Goal: Task Accomplishment & Management: Use online tool/utility

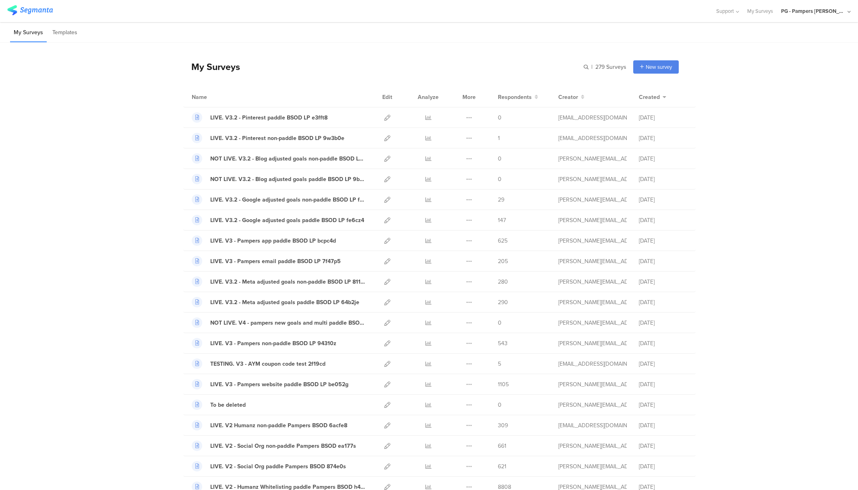
click at [834, 12] on div "PG - Pampers [PERSON_NAME]" at bounding box center [813, 11] width 64 height 8
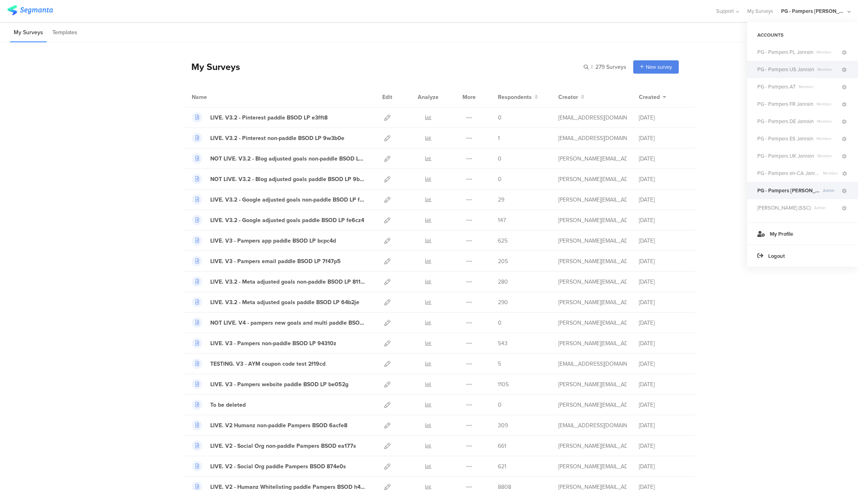
click at [803, 67] on span "PG - Pampers US Janrain" at bounding box center [785, 70] width 57 height 8
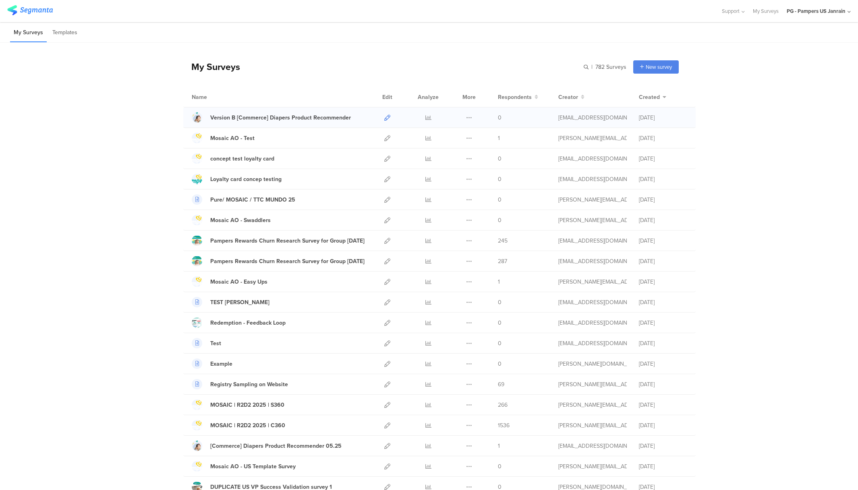
click at [385, 116] on icon at bounding box center [387, 118] width 6 height 6
click at [384, 448] on icon at bounding box center [387, 446] width 6 height 6
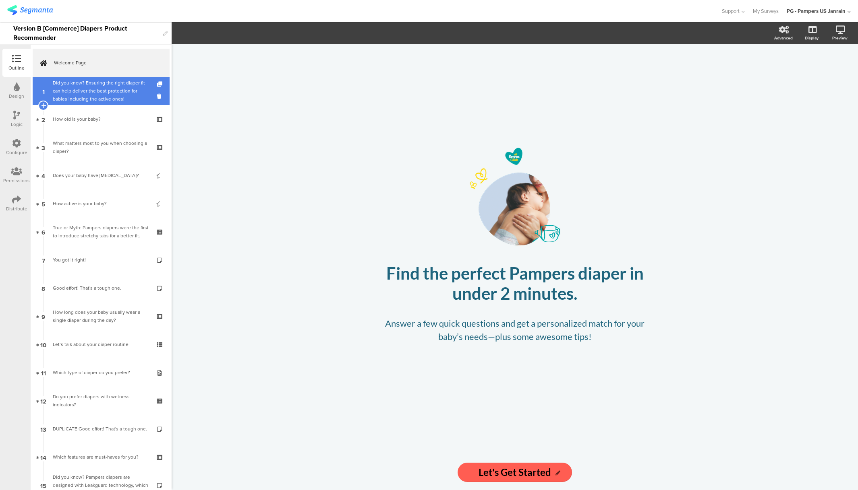
click at [85, 88] on div "Did you know? Ensuring the right diaper fit can help deliver the best protectio…" at bounding box center [101, 91] width 96 height 24
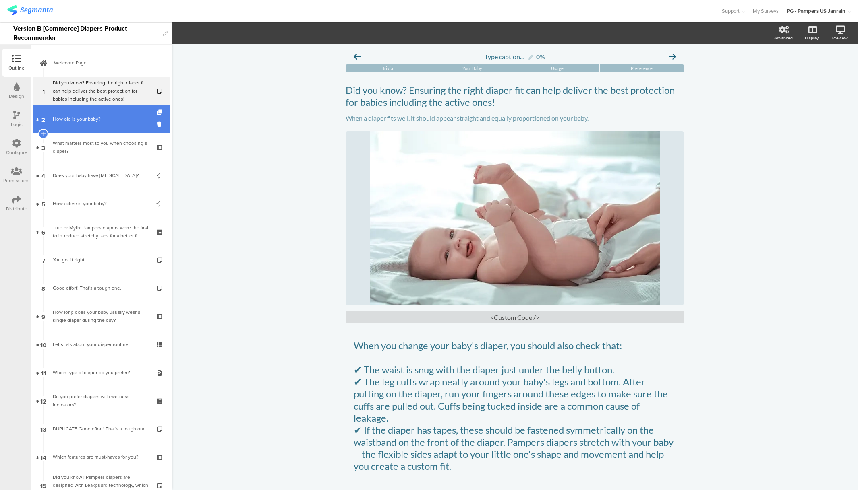
click at [98, 128] on link "2 How old is your baby?" at bounding box center [101, 119] width 137 height 28
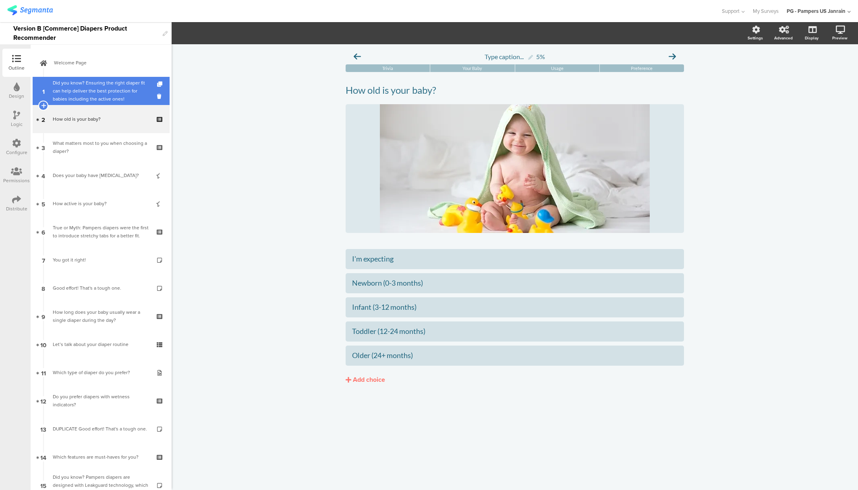
click at [51, 85] on link "1 Did you know? Ensuring the right diaper fit can help deliver the best protect…" at bounding box center [101, 91] width 137 height 28
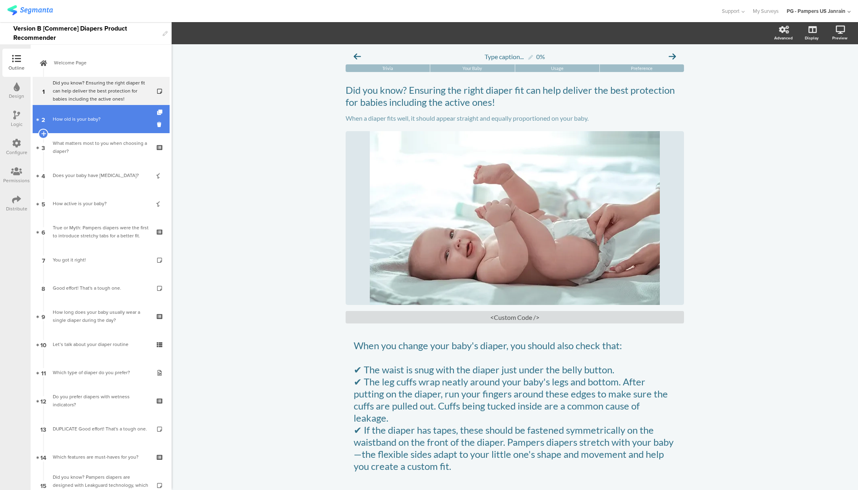
click at [78, 110] on link "2 How old is your baby?" at bounding box center [101, 119] width 137 height 28
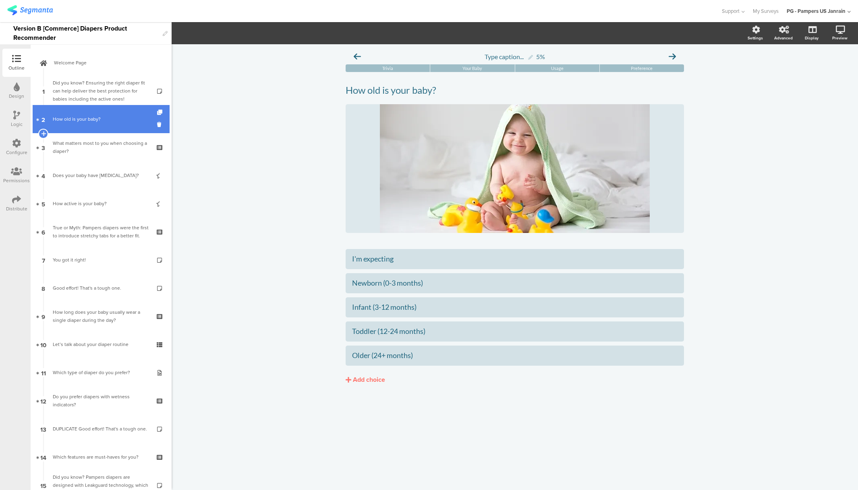
click at [86, 116] on div "How old is your baby?" at bounding box center [101, 119] width 96 height 8
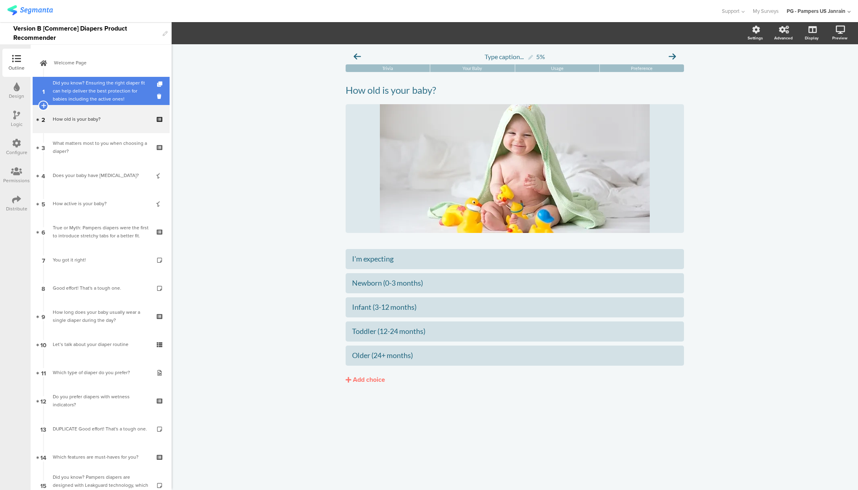
click at [83, 89] on div "Did you know? Ensuring the right diaper fit can help deliver the best protectio…" at bounding box center [101, 91] width 96 height 24
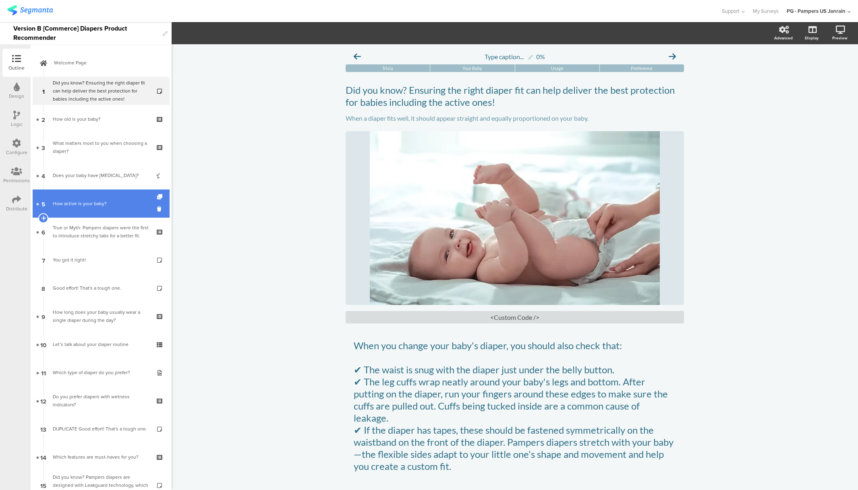
click at [95, 201] on div "How active is your baby?" at bounding box center [101, 204] width 96 height 8
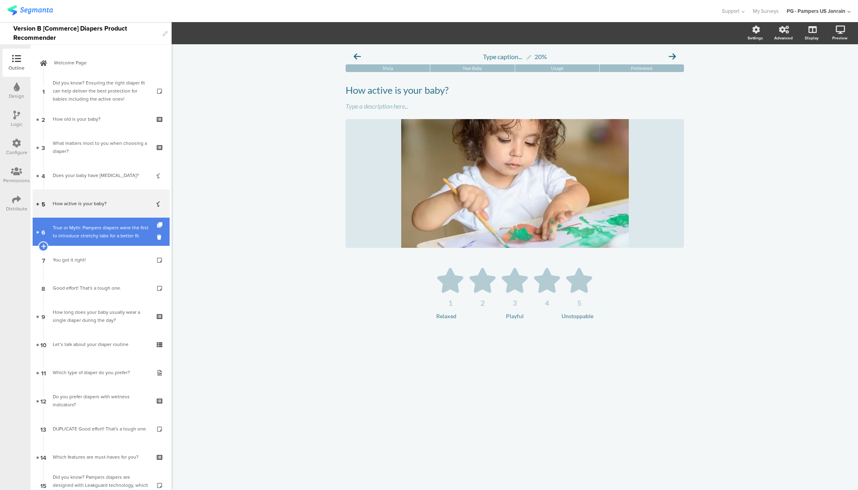
click at [76, 240] on div "True or Myth: Pampers diapers were the first to introduce stretchy tabs for a b…" at bounding box center [101, 232] width 96 height 16
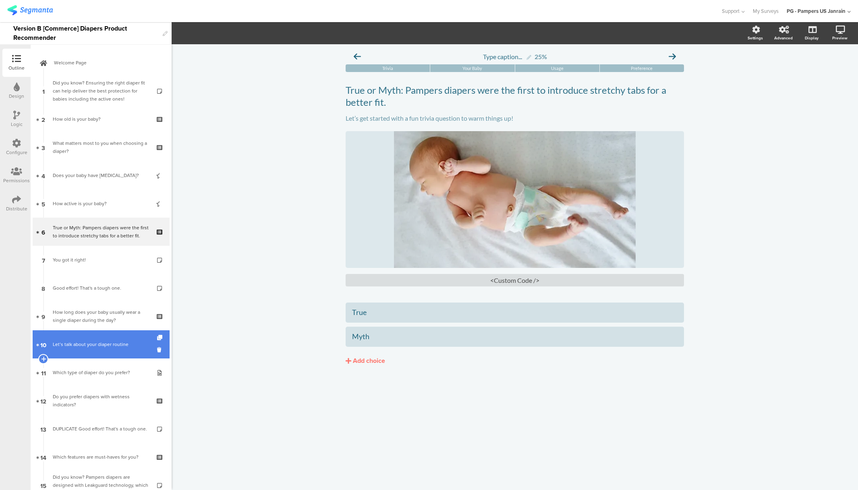
click at [107, 351] on link "10 Let’s talk about your diaper routine" at bounding box center [101, 345] width 137 height 28
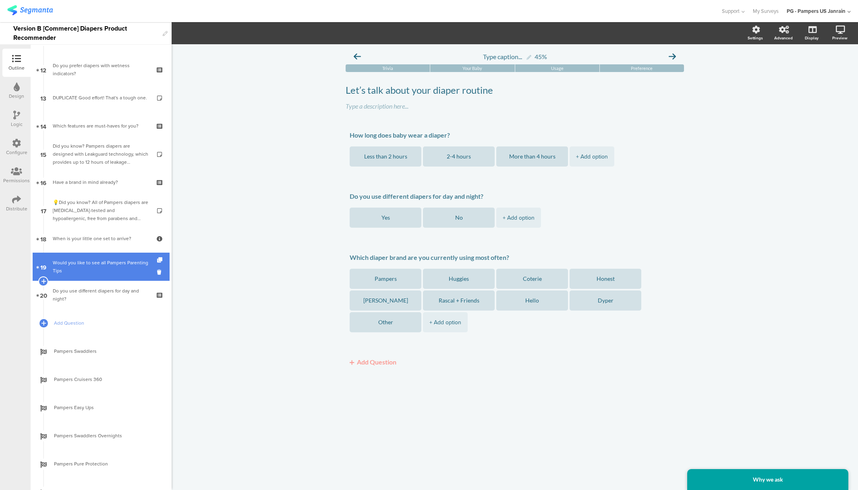
scroll to position [352, 0]
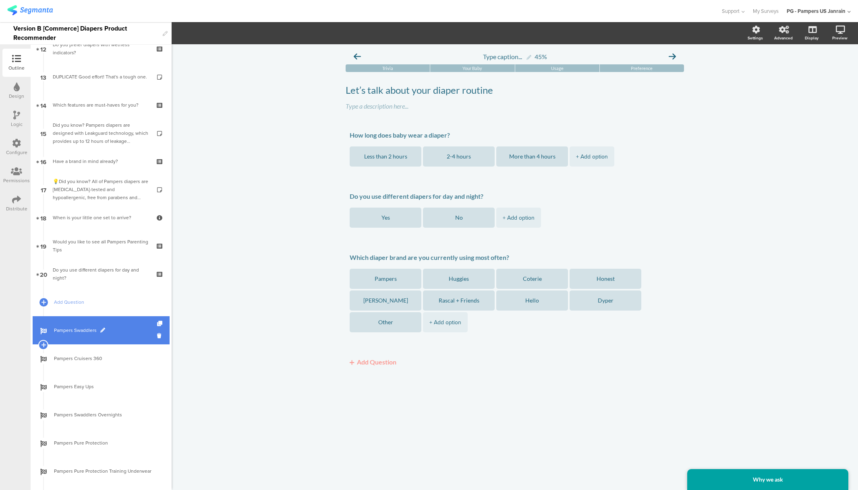
click at [81, 337] on link "Pampers Swaddlers" at bounding box center [101, 330] width 137 height 28
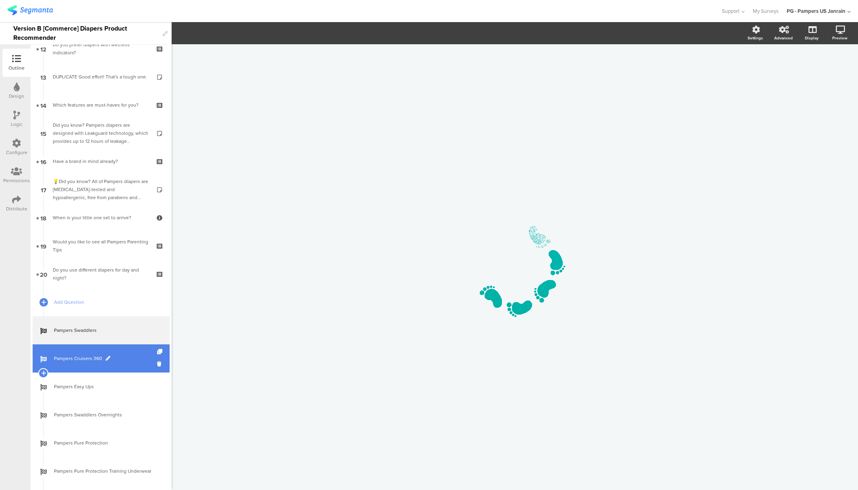
click at [64, 353] on link "Pampers Cruisers 360" at bounding box center [101, 359] width 137 height 28
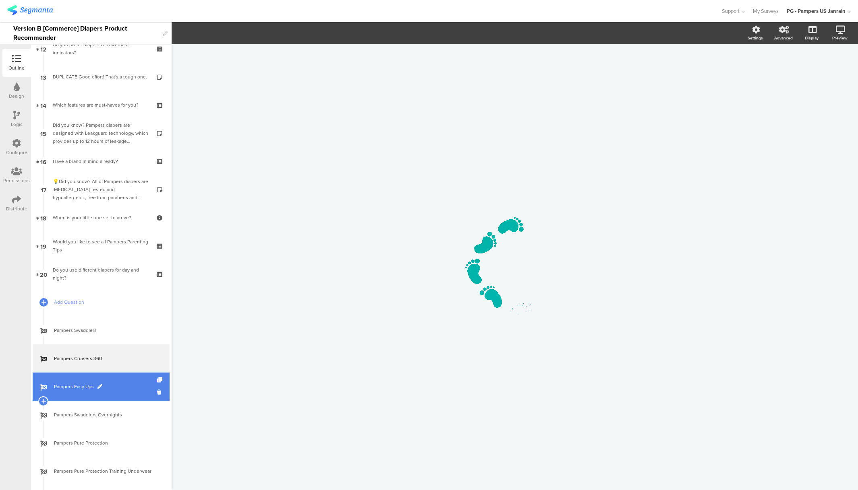
click at [69, 393] on link "Pampers Easy Ups" at bounding box center [101, 387] width 137 height 28
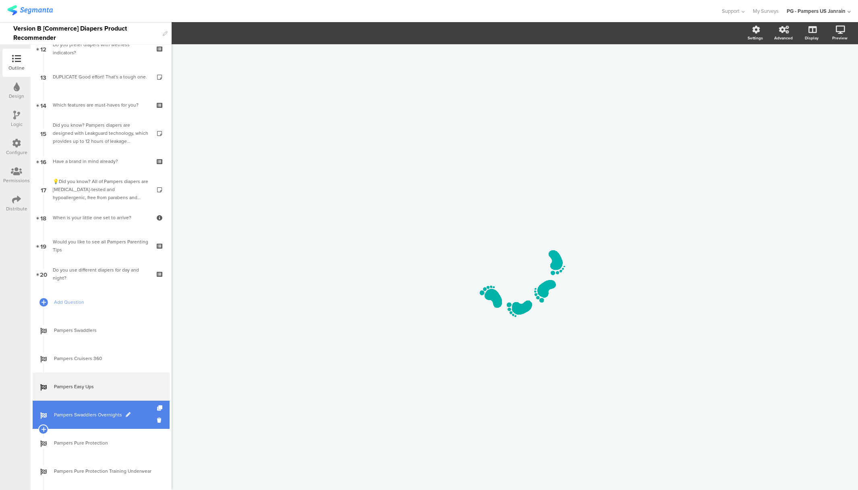
click at [78, 407] on link "Pampers Swaddlers Overnights" at bounding box center [101, 415] width 137 height 28
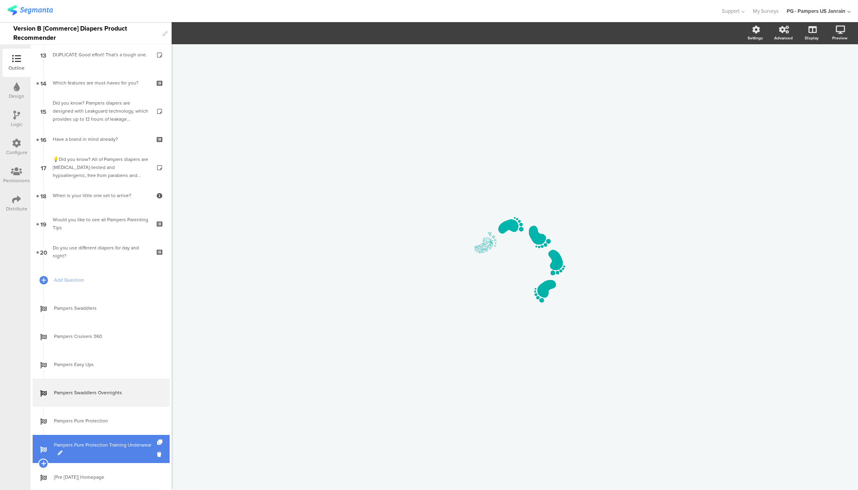
scroll to position [393, 0]
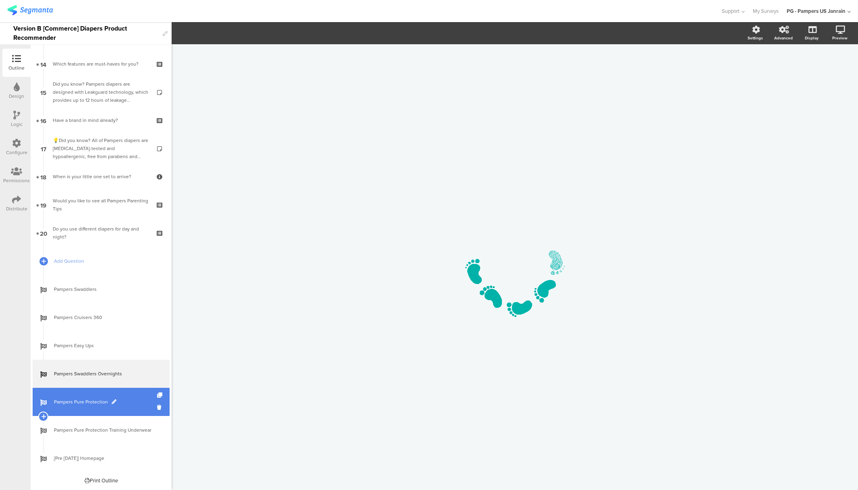
click at [80, 399] on span "Pampers Pure Protection" at bounding box center [105, 402] width 103 height 8
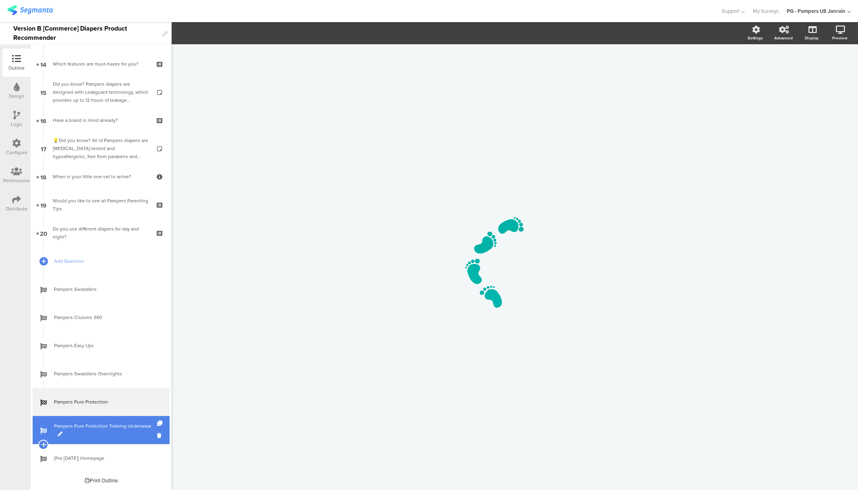
click at [83, 425] on span "Pampers Pure Protection Training Underwear" at bounding box center [105, 430] width 103 height 16
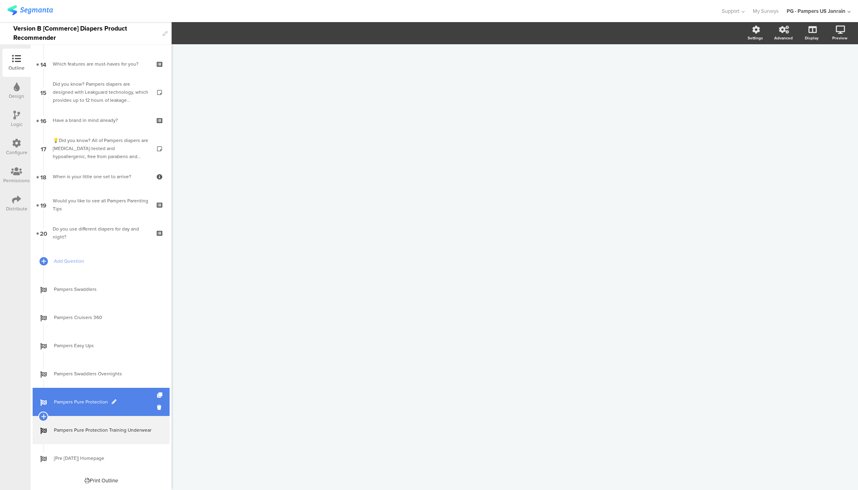
click at [85, 407] on link "Pampers Pure Protection" at bounding box center [101, 402] width 137 height 28
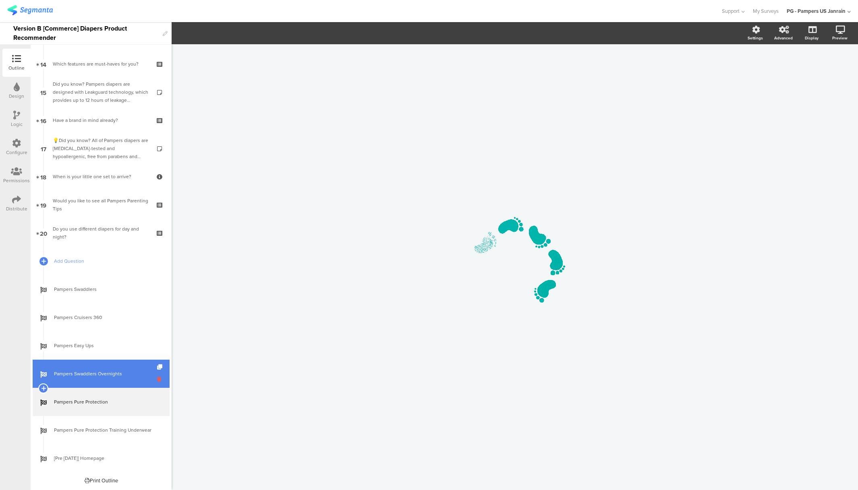
click at [157, 378] on icon at bounding box center [160, 380] width 7 height 8
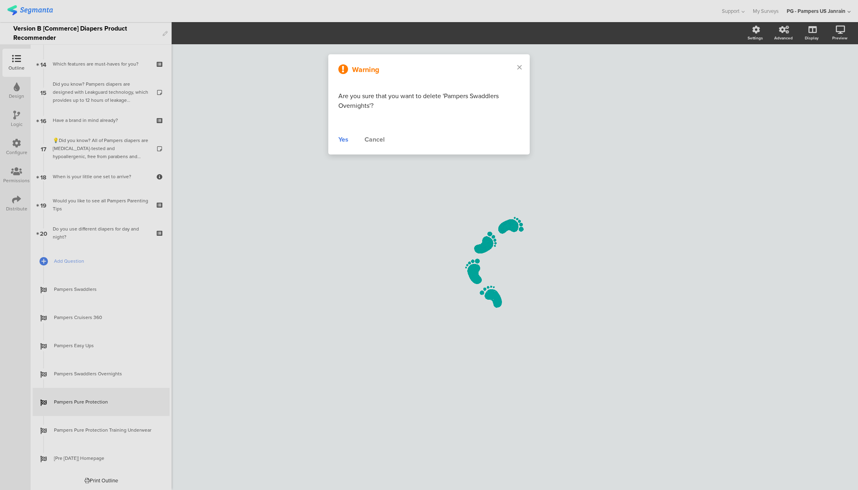
click at [84, 347] on div at bounding box center [429, 245] width 858 height 490
click at [369, 141] on div "Cancel" at bounding box center [374, 140] width 20 height 10
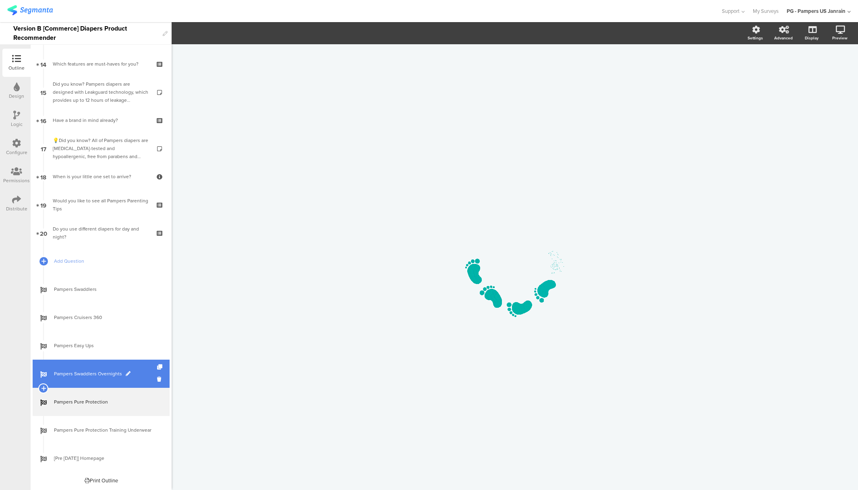
click at [102, 367] on link "Pampers Swaddlers Overnights" at bounding box center [101, 374] width 137 height 28
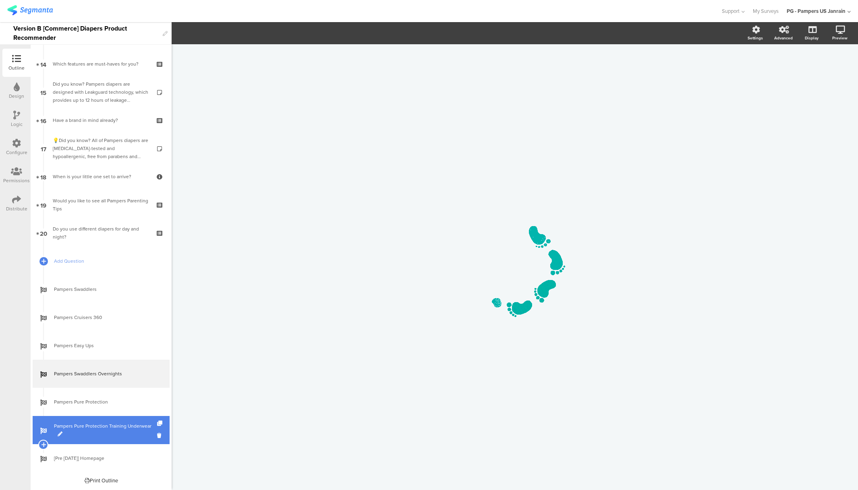
click at [85, 429] on span "Pampers Pure Protection Training Underwear" at bounding box center [105, 430] width 103 height 16
click at [157, 435] on icon at bounding box center [160, 436] width 7 height 8
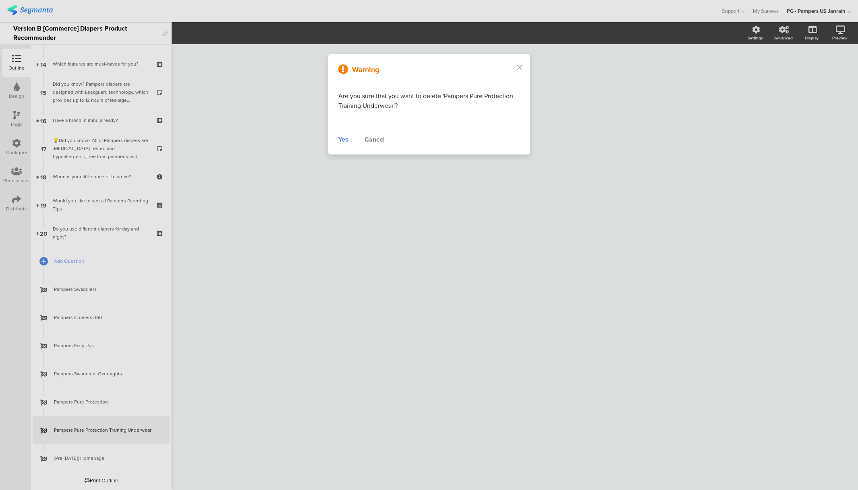
click at [341, 137] on div "Yes" at bounding box center [343, 140] width 10 height 10
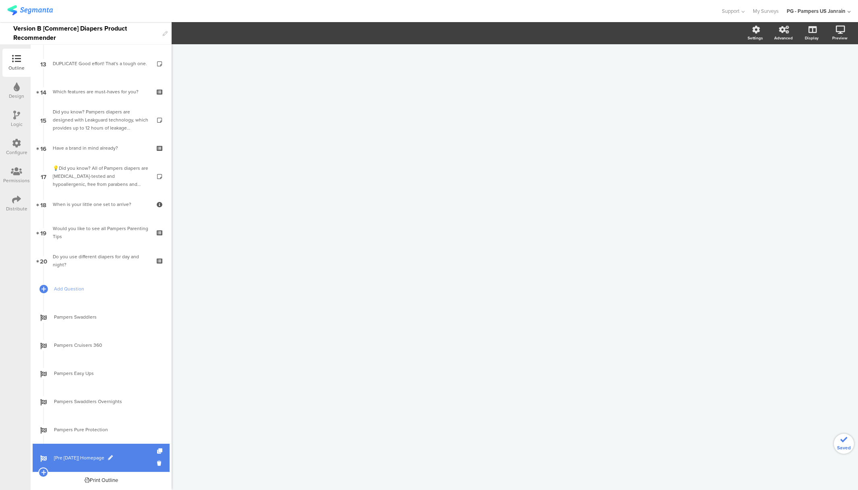
scroll to position [365, 0]
click at [79, 458] on span "[Pre [DATE]] Homepage" at bounding box center [105, 459] width 103 height 8
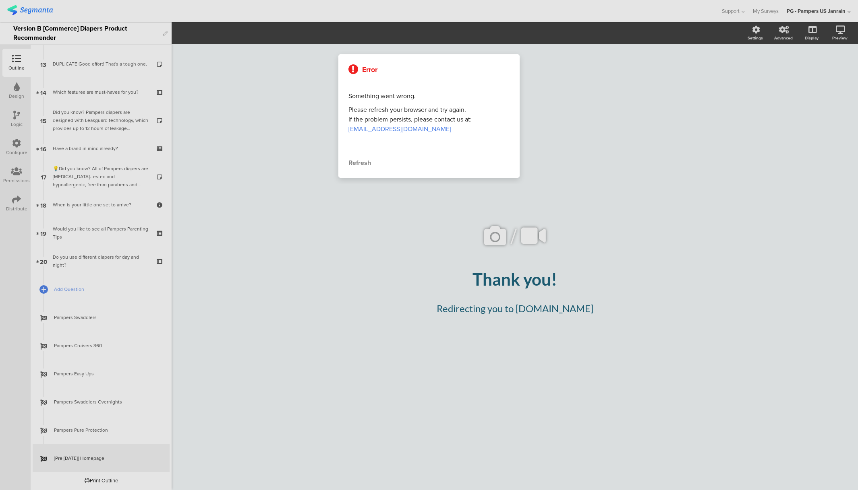
click at [358, 163] on div "Refresh" at bounding box center [428, 163] width 161 height 10
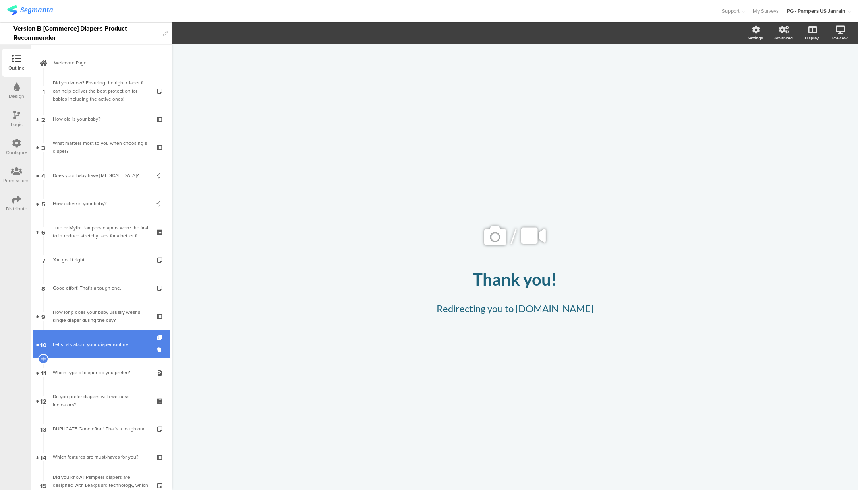
scroll to position [365, 0]
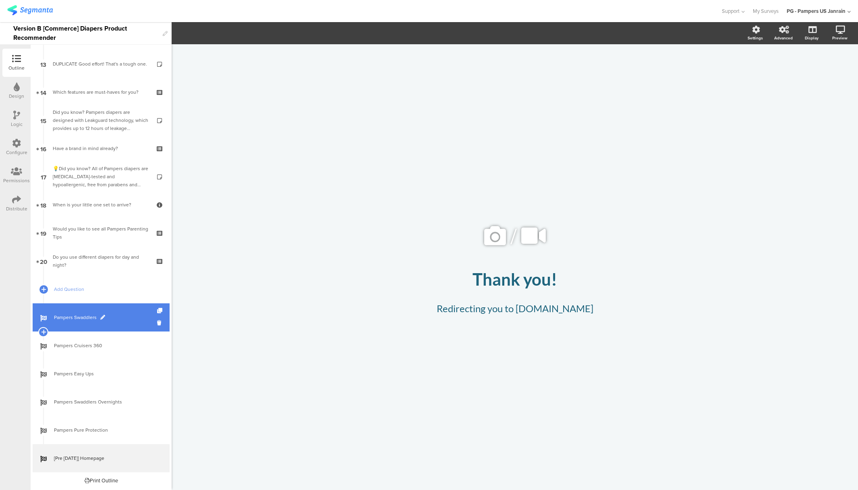
click at [86, 320] on span "Pampers Swaddlers" at bounding box center [105, 318] width 103 height 8
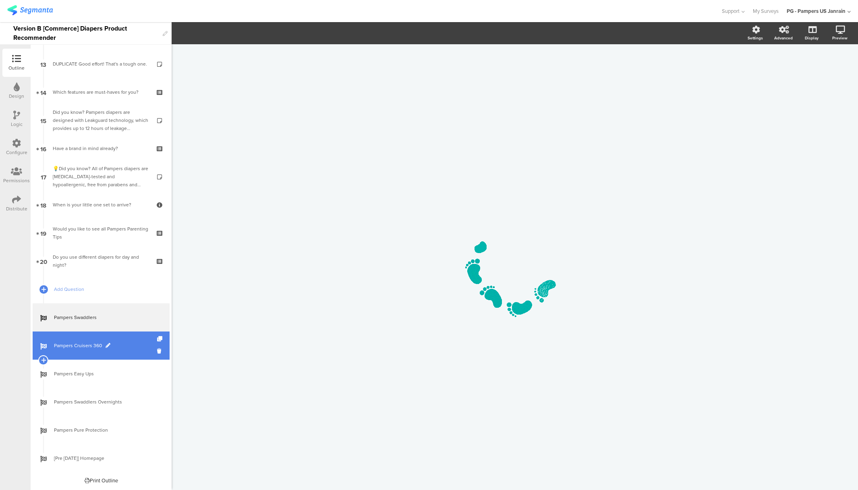
click at [82, 339] on link "Pampers Cruisers 360" at bounding box center [101, 346] width 137 height 28
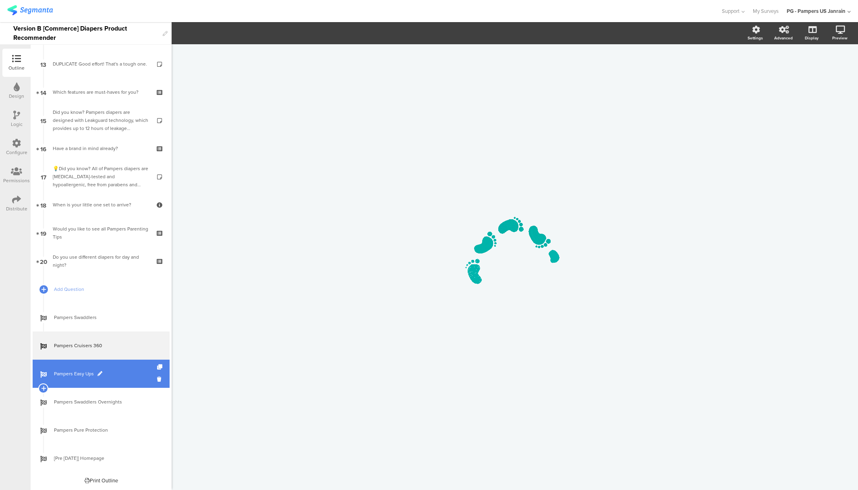
click at [67, 377] on span "Pampers Easy Ups" at bounding box center [105, 374] width 103 height 8
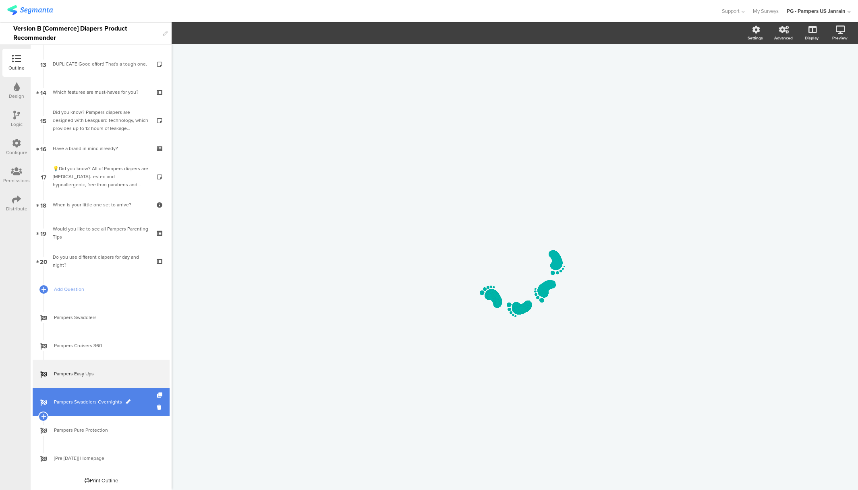
click at [81, 399] on span "Pampers Swaddlers Overnights" at bounding box center [105, 402] width 103 height 8
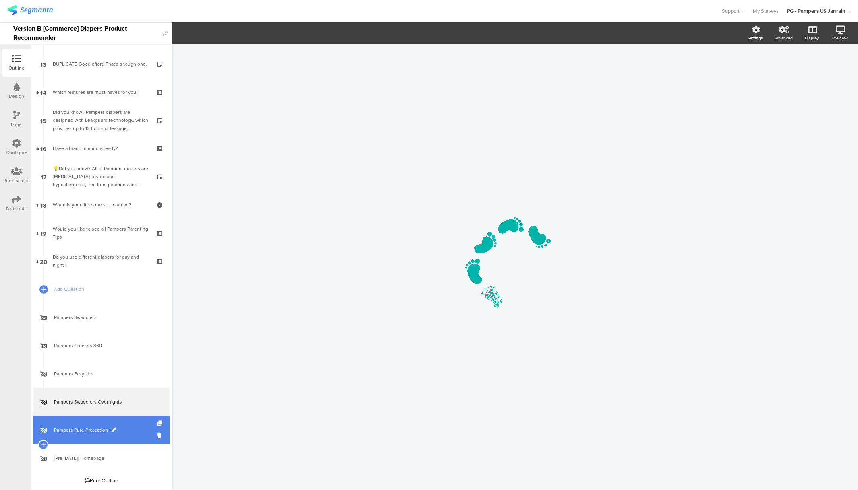
click at [86, 434] on span "Pampers Pure Protection" at bounding box center [105, 430] width 103 height 8
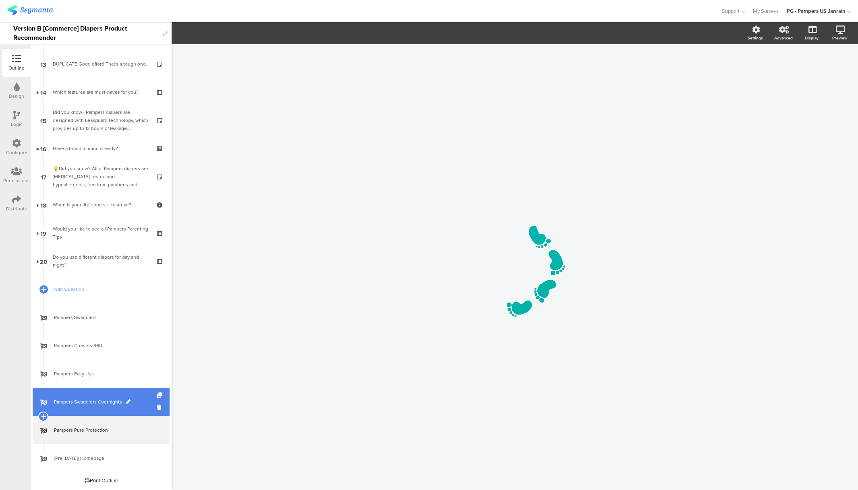
click at [94, 403] on span "Pampers Swaddlers Overnights" at bounding box center [105, 402] width 103 height 8
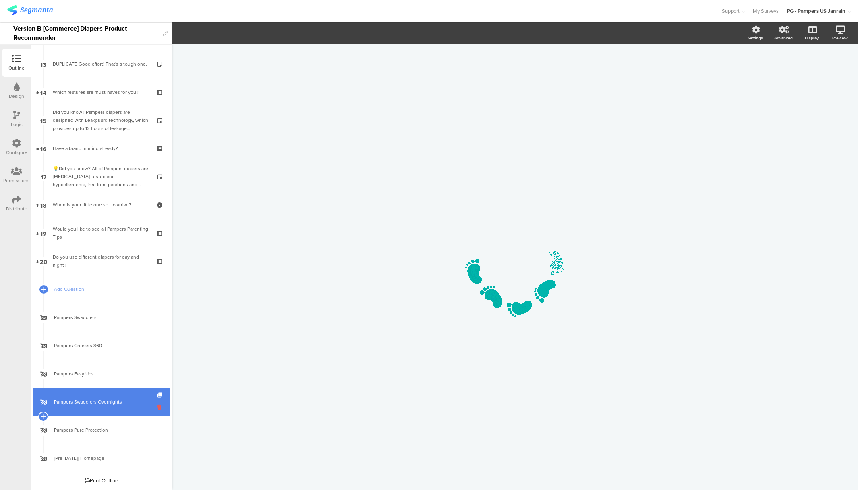
click at [157, 406] on icon at bounding box center [160, 408] width 7 height 8
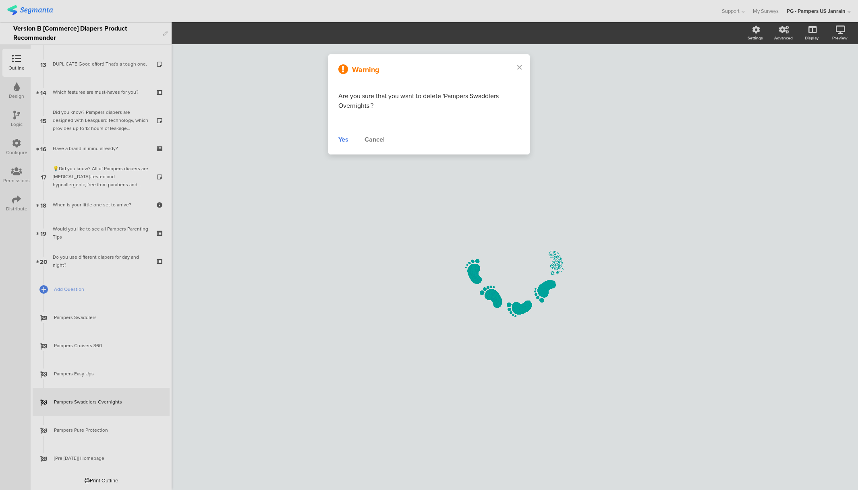
click at [343, 139] on div "Yes" at bounding box center [343, 140] width 10 height 10
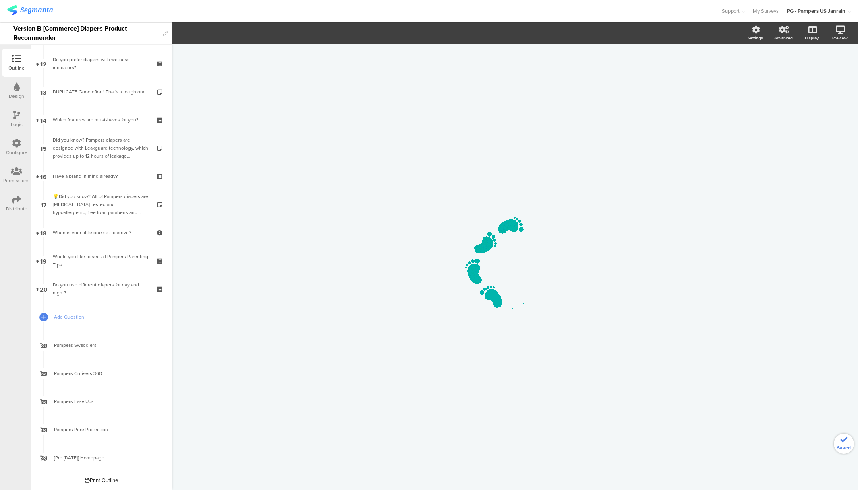
scroll to position [337, 0]
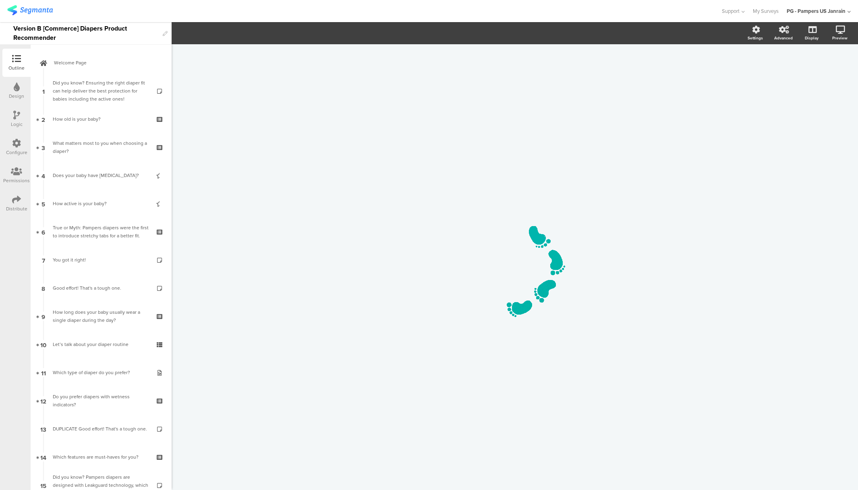
click at [64, 462] on link "14 Which features are must-haves for you?" at bounding box center [101, 457] width 137 height 28
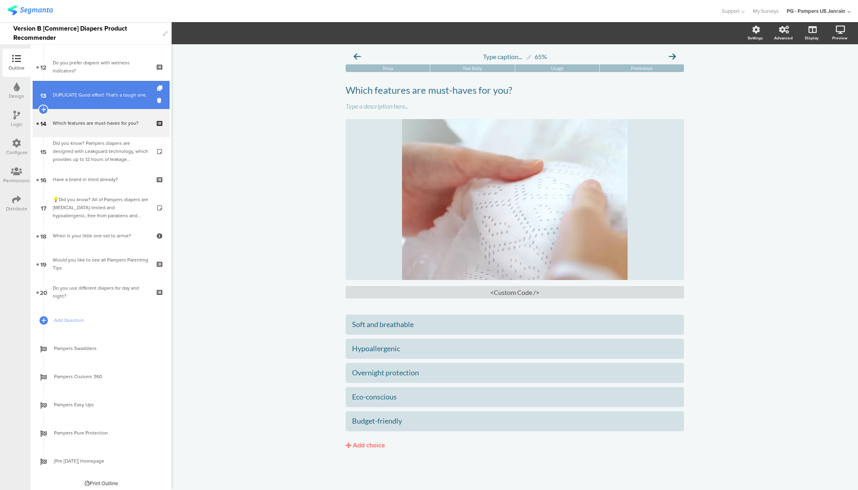
scroll to position [337, 0]
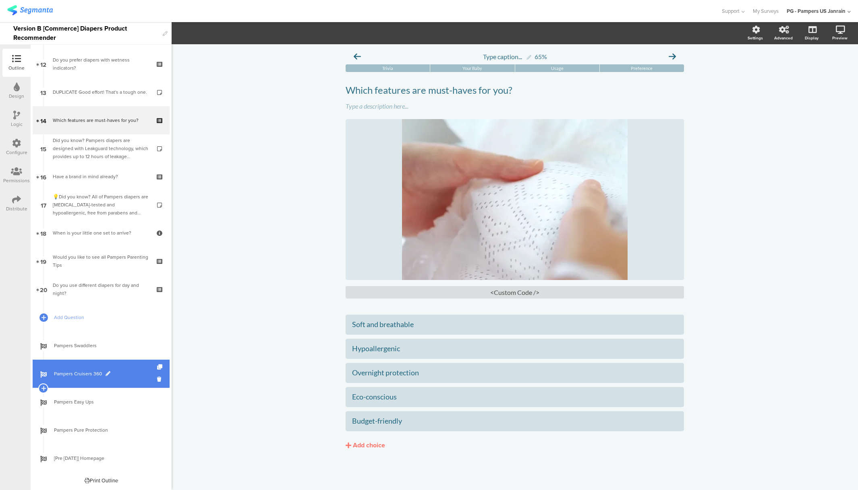
click at [86, 378] on link "Pampers Cruisers 360" at bounding box center [101, 374] width 137 height 28
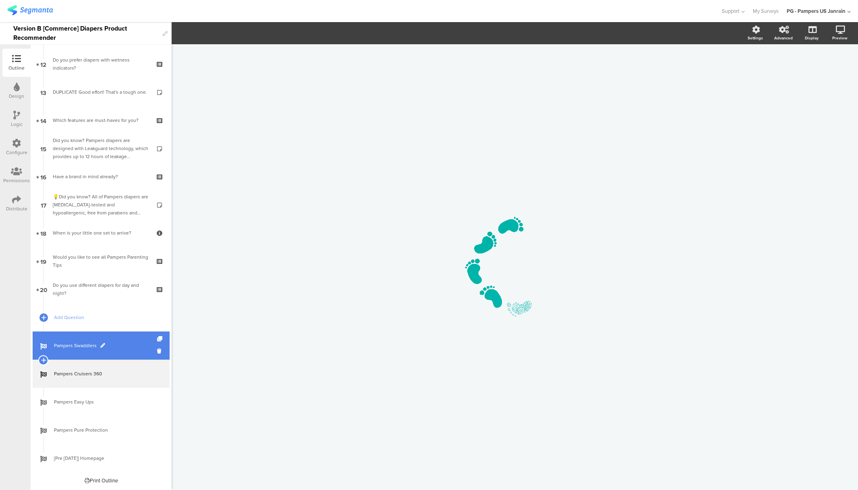
click at [83, 349] on span "Pampers Swaddlers" at bounding box center [105, 346] width 103 height 8
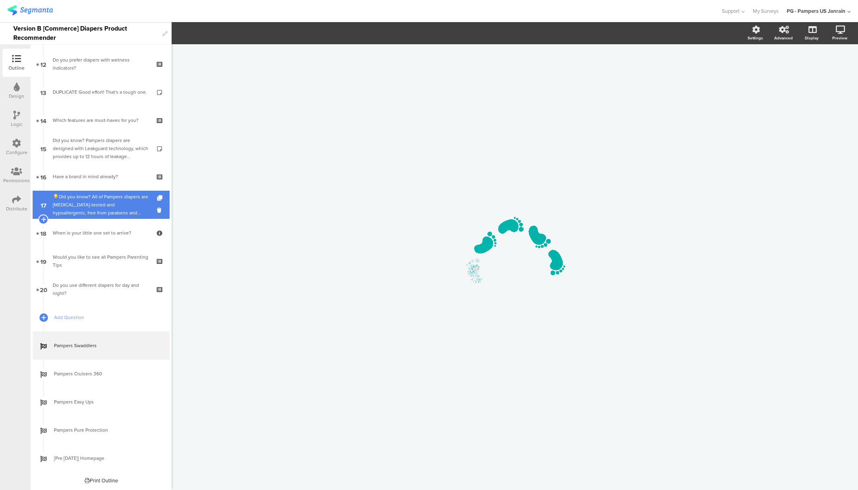
click at [85, 201] on div "💡Did you know? All of Pampers diapers are [MEDICAL_DATA]-tested and hypoallerge…" at bounding box center [101, 205] width 96 height 24
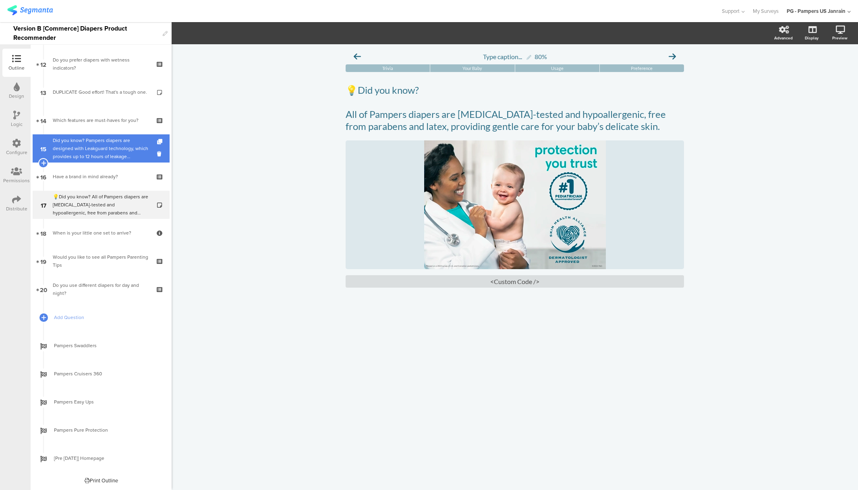
click at [88, 144] on div "Did you know? Pampers diapers are designed with Leakguard technology, which pro…" at bounding box center [101, 148] width 96 height 24
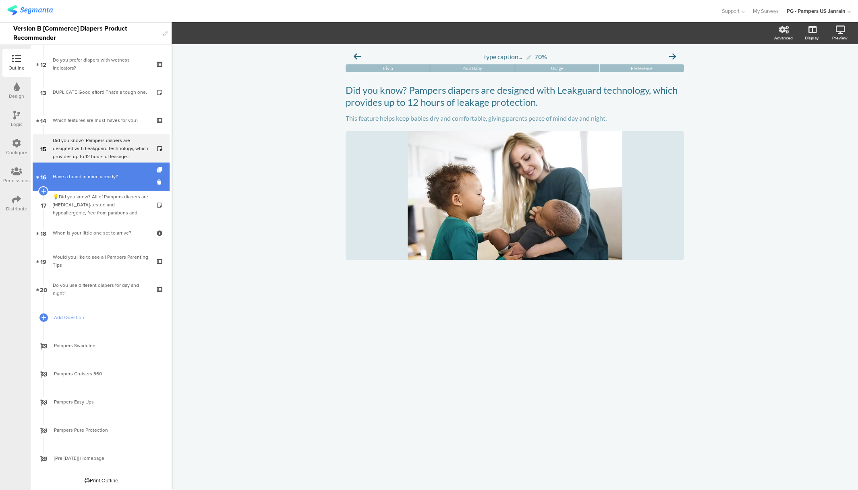
click at [83, 163] on link "16 Have a brand in mind already?" at bounding box center [101, 177] width 137 height 28
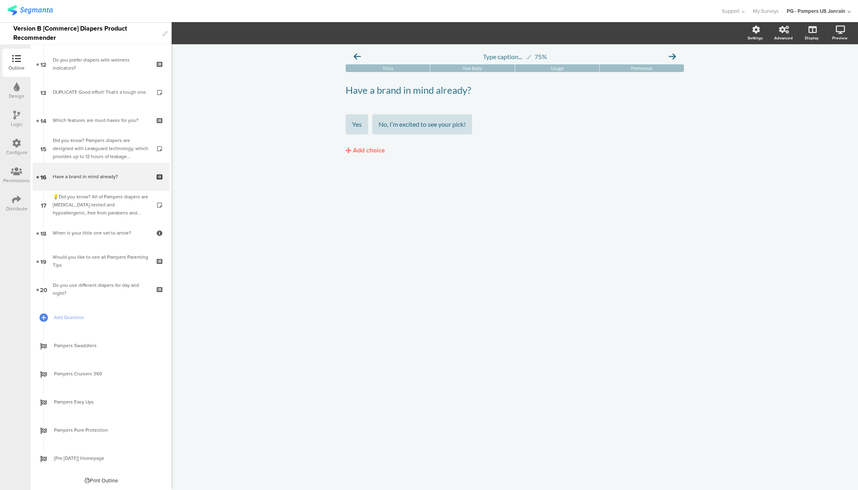
click at [25, 149] on div "Configure" at bounding box center [16, 152] width 21 height 7
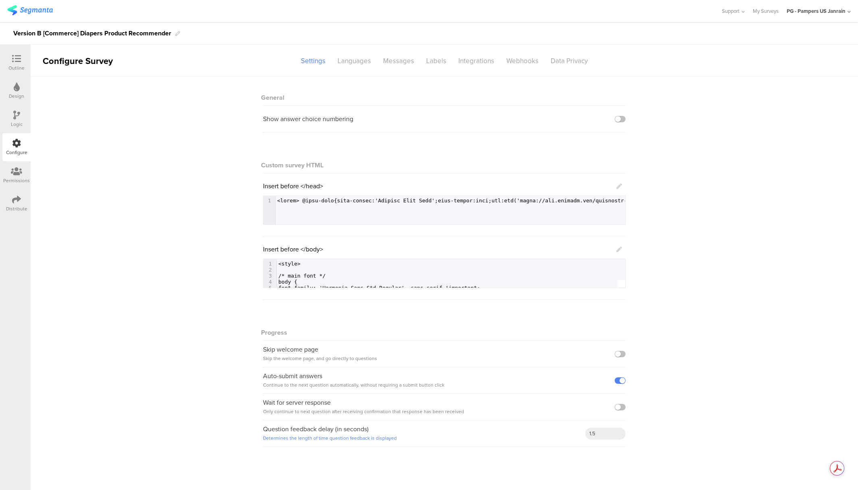
click at [21, 123] on div "Logic" at bounding box center [17, 124] width 12 height 7
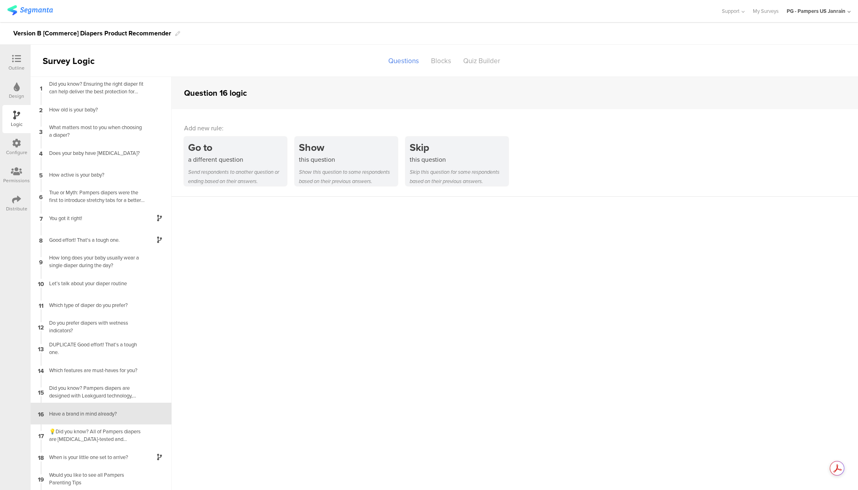
scroll to position [21, 0]
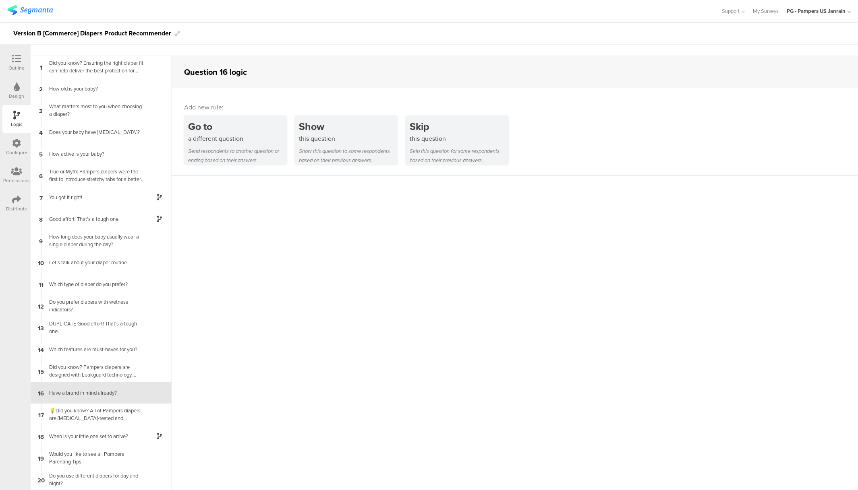
click at [18, 47] on div "Outline Design Logic Configure Permissions Distribute" at bounding box center [15, 268] width 31 height 446
click at [18, 54] on div "Outline" at bounding box center [16, 63] width 28 height 28
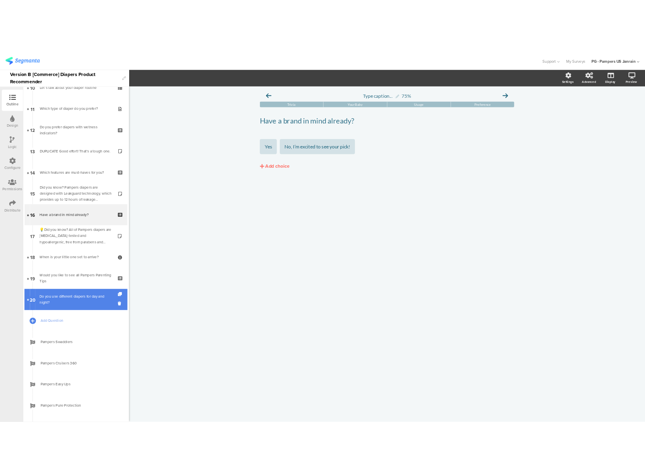
scroll to position [337, 0]
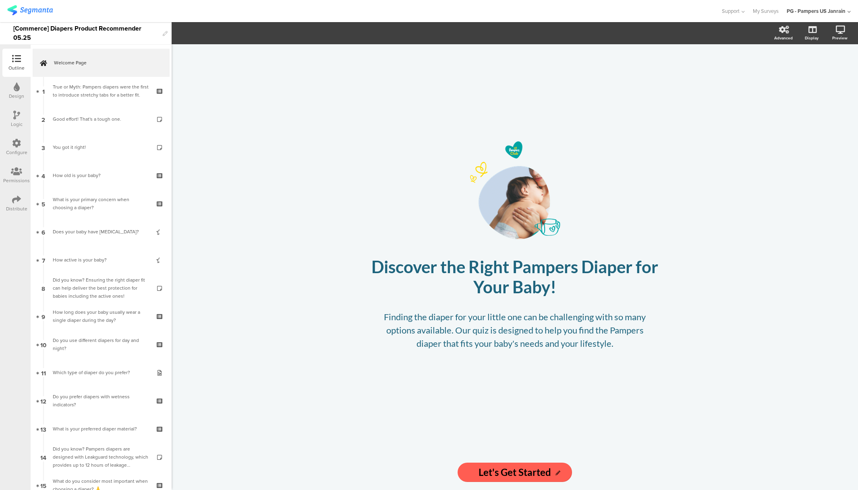
click at [14, 126] on div "Logic" at bounding box center [17, 124] width 12 height 7
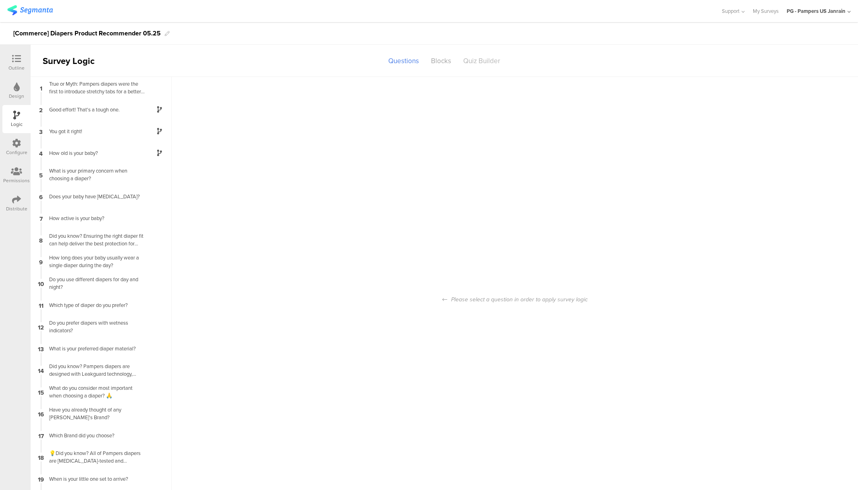
click at [482, 63] on div "Quiz Builder" at bounding box center [481, 61] width 49 height 14
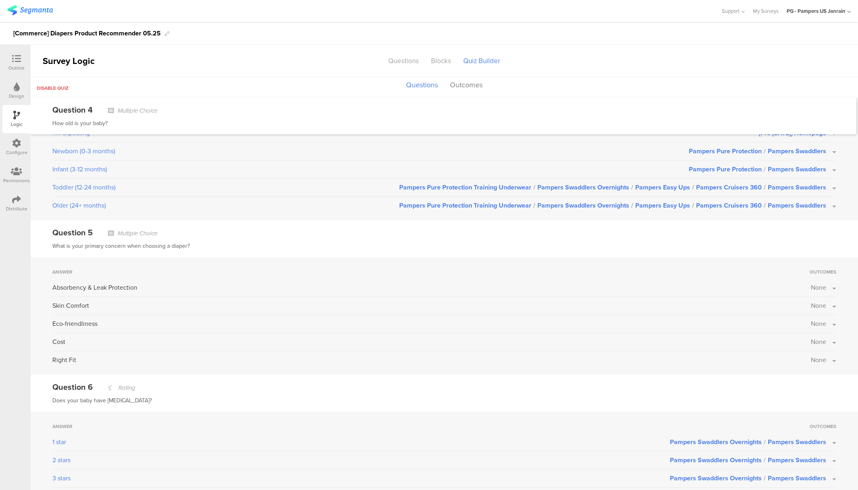
scroll to position [181, 0]
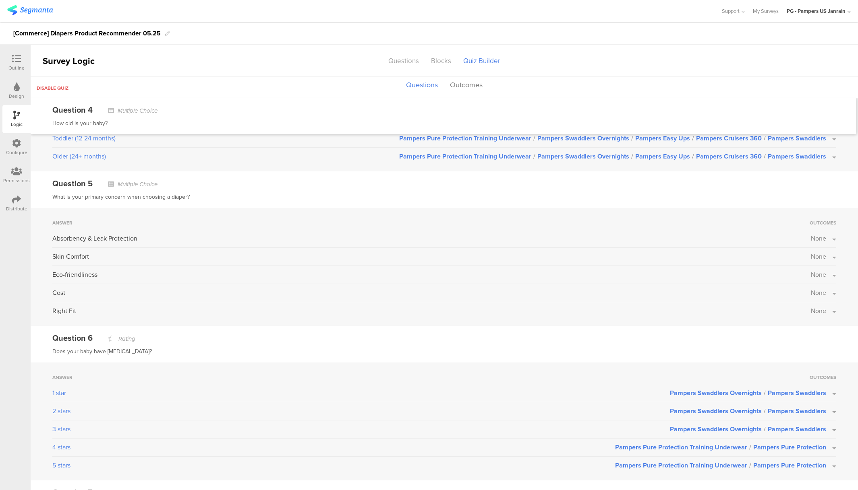
click at [817, 271] on span "None" at bounding box center [817, 274] width 15 height 9
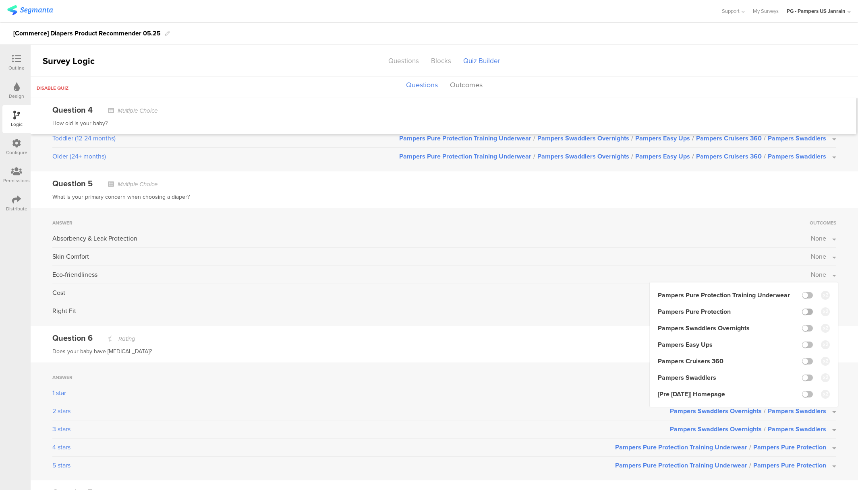
click at [802, 310] on label at bounding box center [807, 312] width 11 height 6
click at [0, 0] on input "checkbox" at bounding box center [0, 0] width 0 height 0
click at [474, 195] on div "What is your primary concern when choosing a diaper?" at bounding box center [443, 197] width 783 height 10
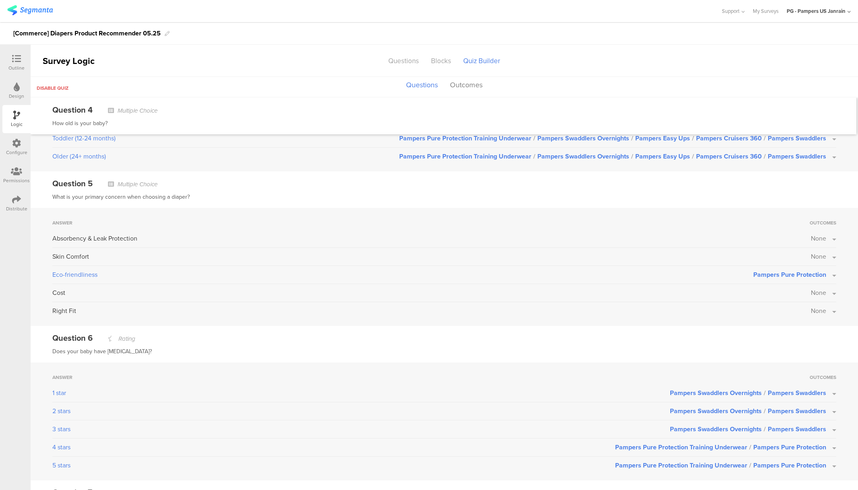
click at [10, 56] on div at bounding box center [16, 59] width 16 height 10
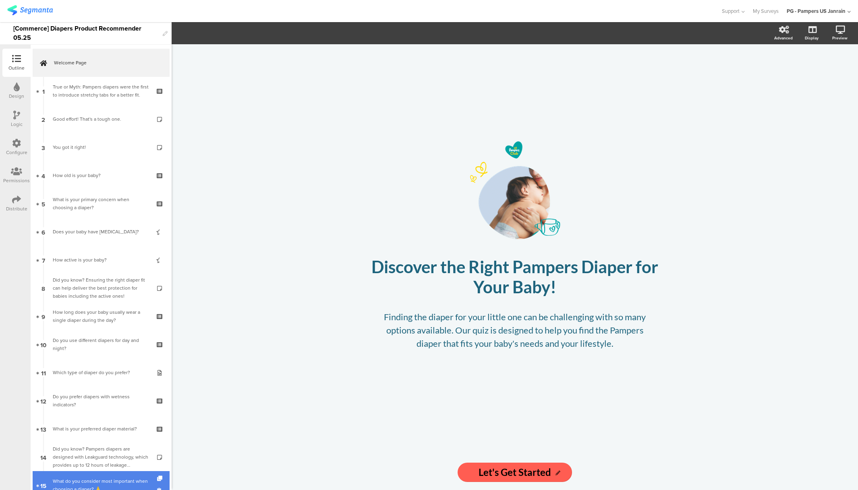
scroll to position [422, 0]
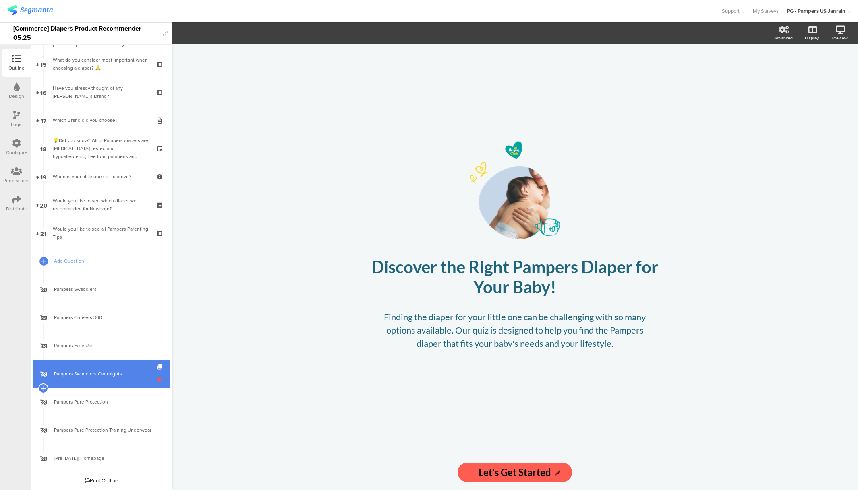
click at [157, 378] on icon at bounding box center [160, 380] width 7 height 8
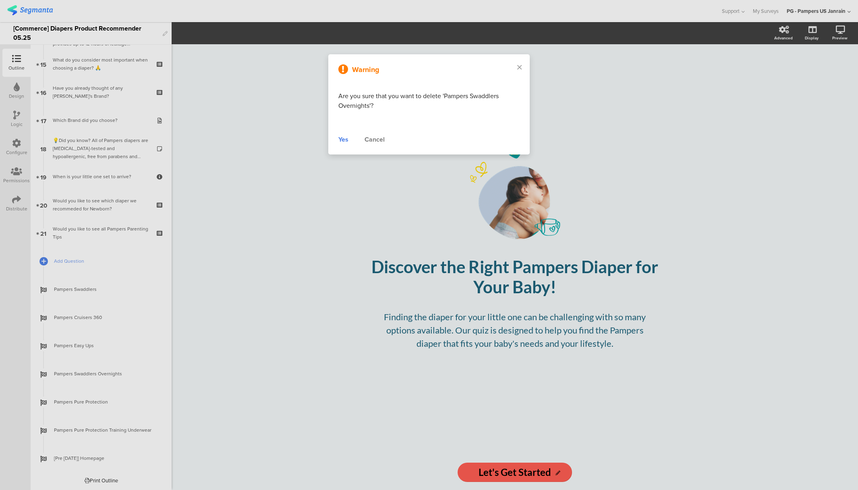
click at [346, 139] on div "Yes" at bounding box center [343, 140] width 10 height 10
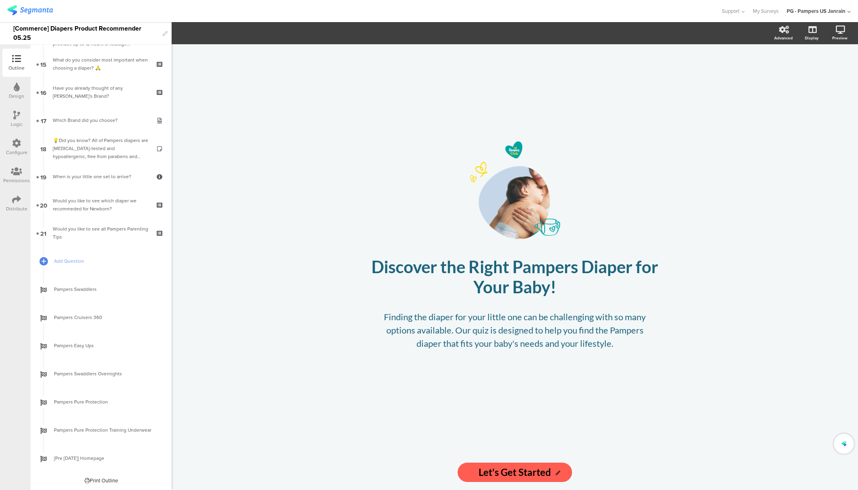
scroll to position [393, 0]
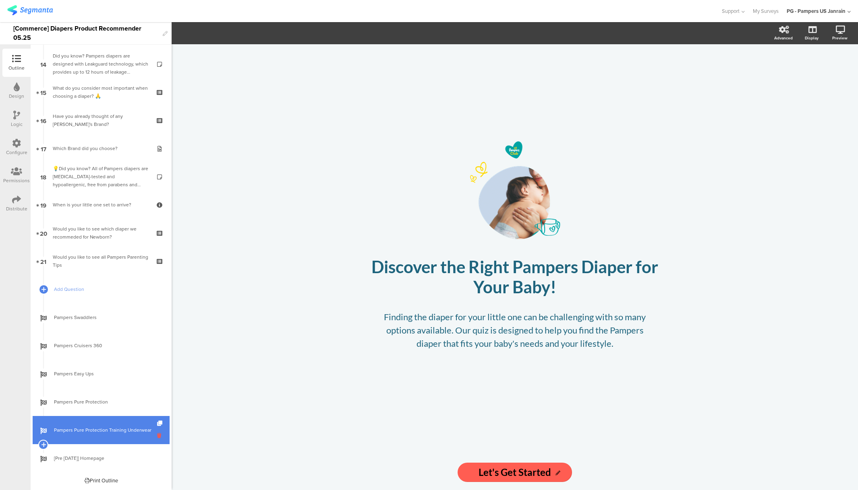
click at [157, 433] on icon at bounding box center [160, 436] width 7 height 8
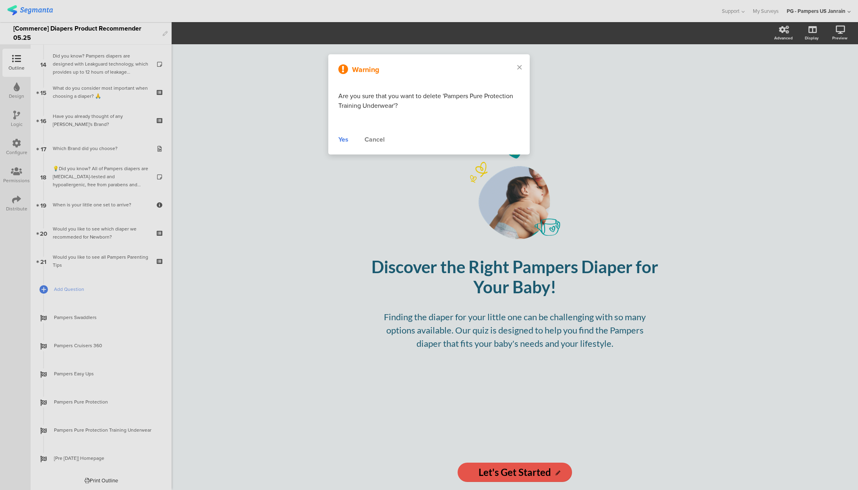
click at [344, 140] on div "Yes" at bounding box center [343, 140] width 10 height 10
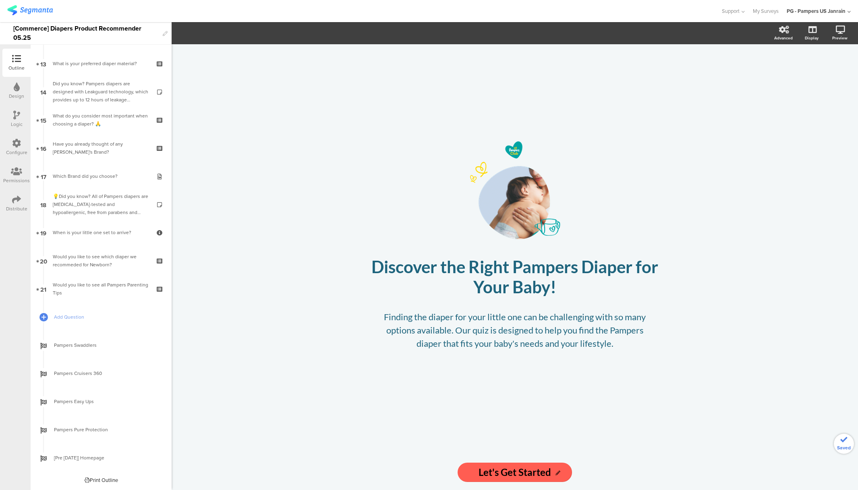
scroll to position [365, 0]
